Goal: Information Seeking & Learning: Find specific fact

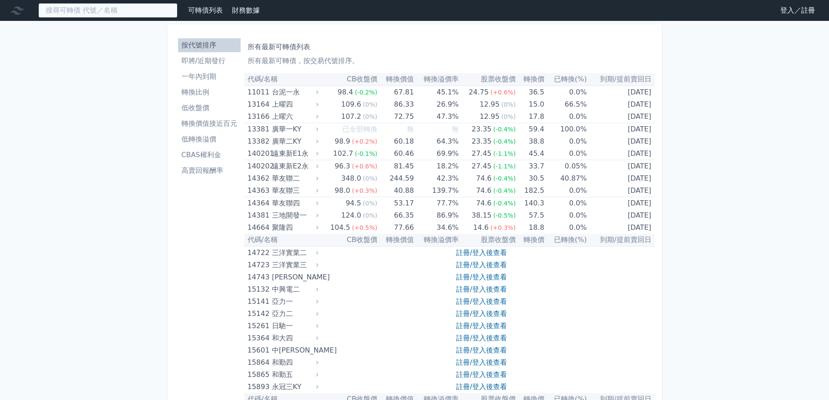
click at [107, 12] on input at bounding box center [107, 10] width 139 height 15
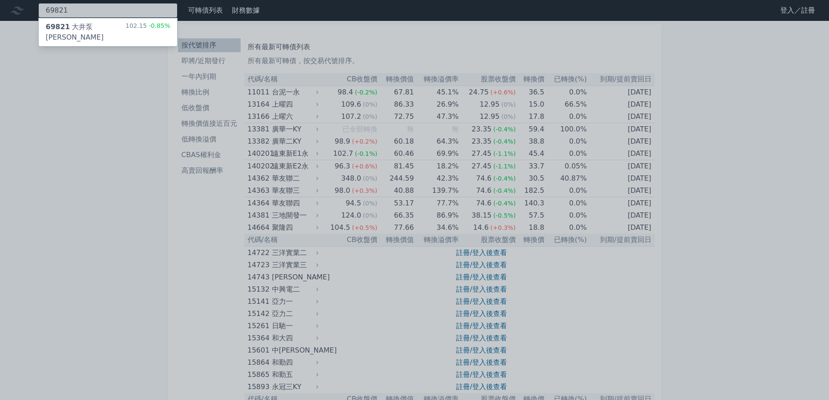
type input "69821"
click at [91, 27] on div "69821 [PERSON_NAME]" at bounding box center [86, 32] width 80 height 21
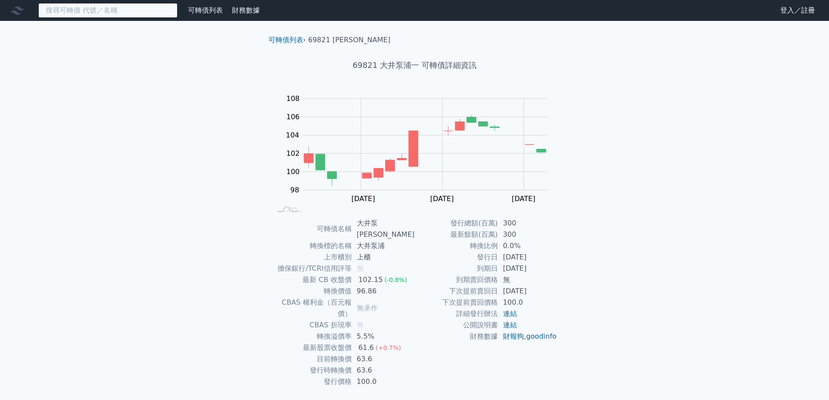
click at [108, 11] on input at bounding box center [107, 10] width 139 height 15
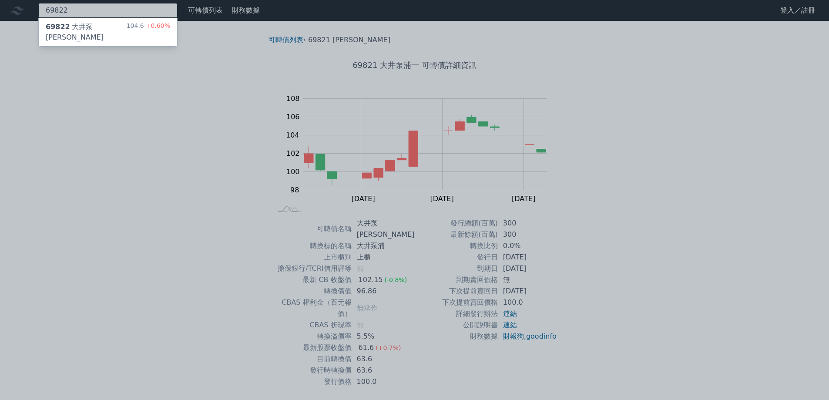
type input "69822"
click at [124, 24] on div "69822 大井泵浦二 104.6 +0.60%" at bounding box center [108, 32] width 138 height 28
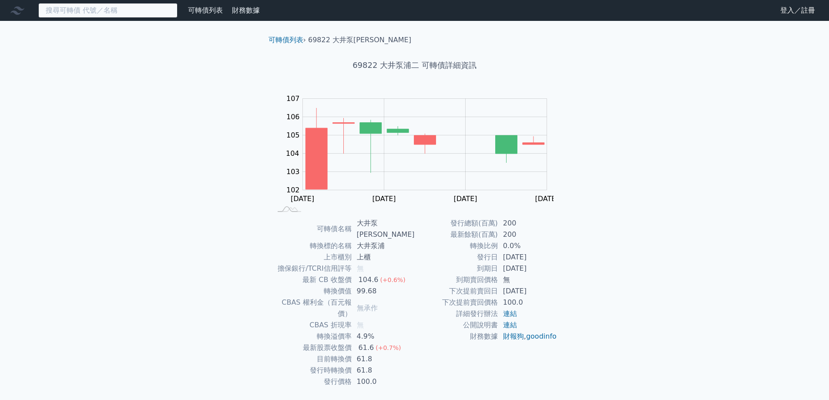
click at [136, 10] on input at bounding box center [107, 10] width 139 height 15
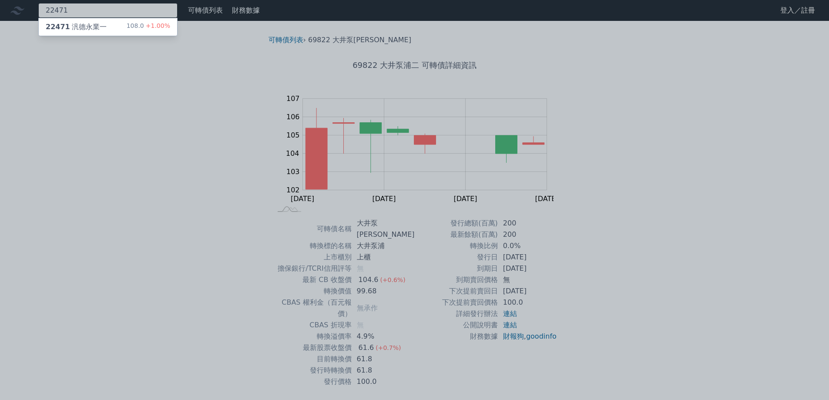
type input "22471"
click at [105, 26] on div "22471 汎德永業一 108.0 +1.00%" at bounding box center [108, 26] width 138 height 17
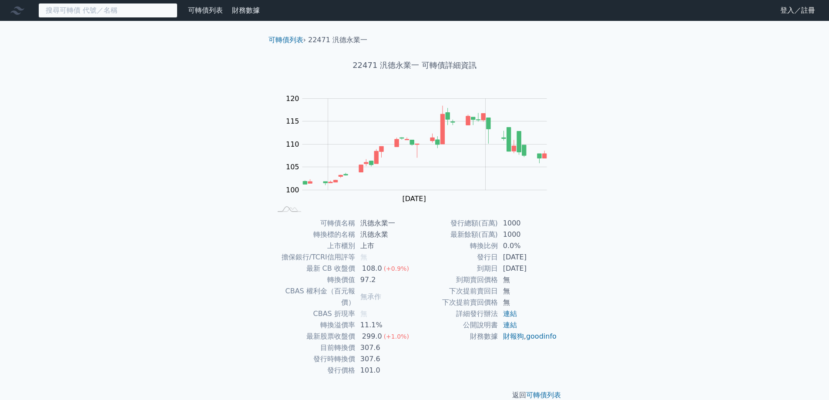
click at [111, 12] on input at bounding box center [107, 10] width 139 height 15
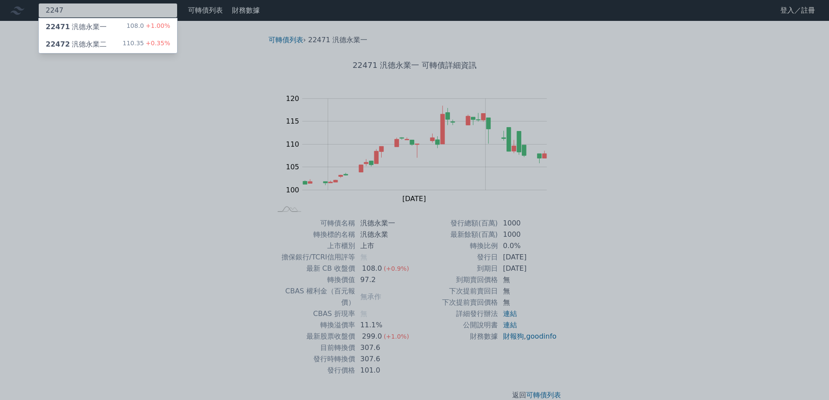
type input "2247"
click at [88, 44] on div "22472 汎德永業二" at bounding box center [76, 44] width 61 height 10
